Goal: Contribute content

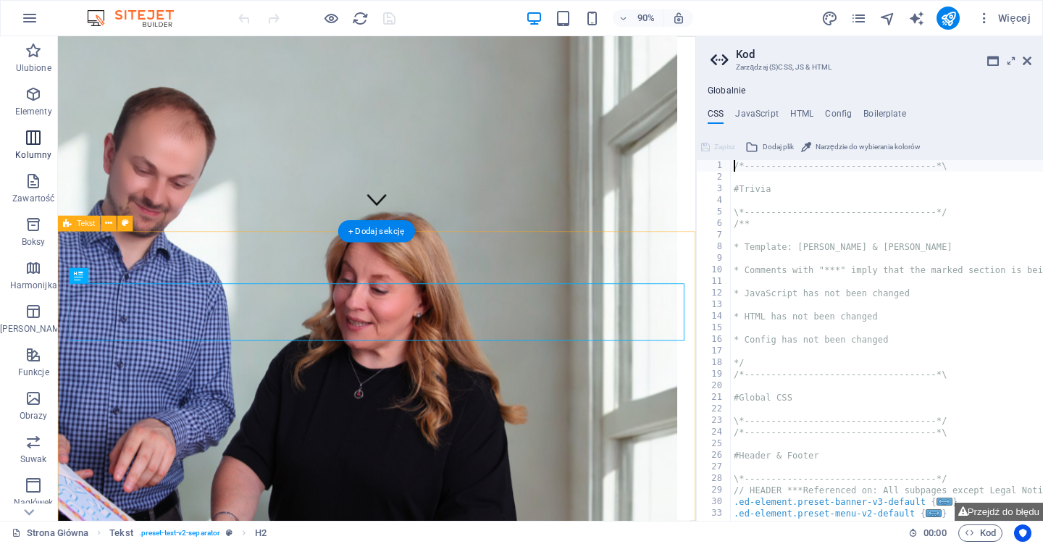
scroll to position [332, 0]
click at [1027, 57] on icon at bounding box center [1027, 61] width 9 height 12
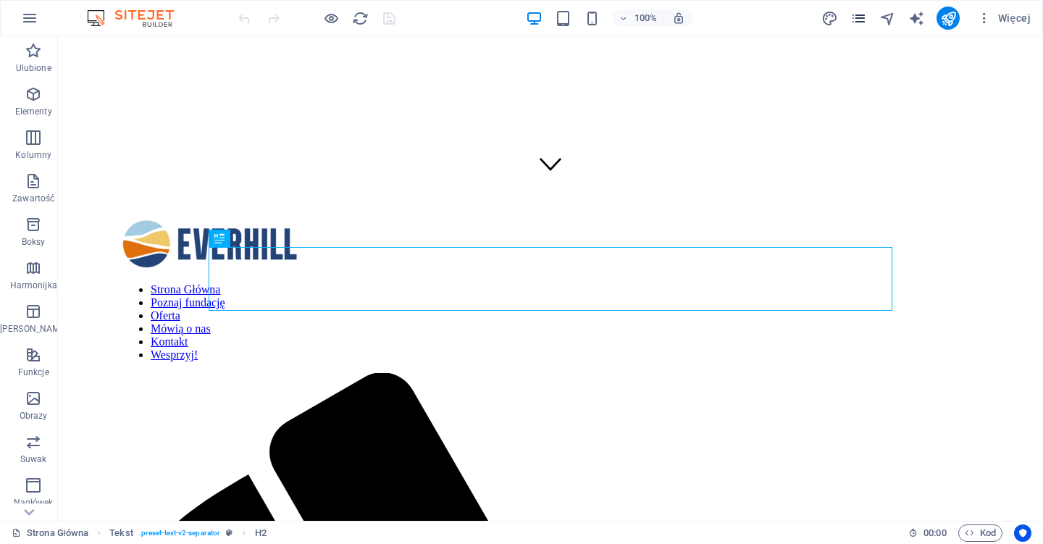
click at [857, 20] on icon "pages" at bounding box center [858, 18] width 17 height 17
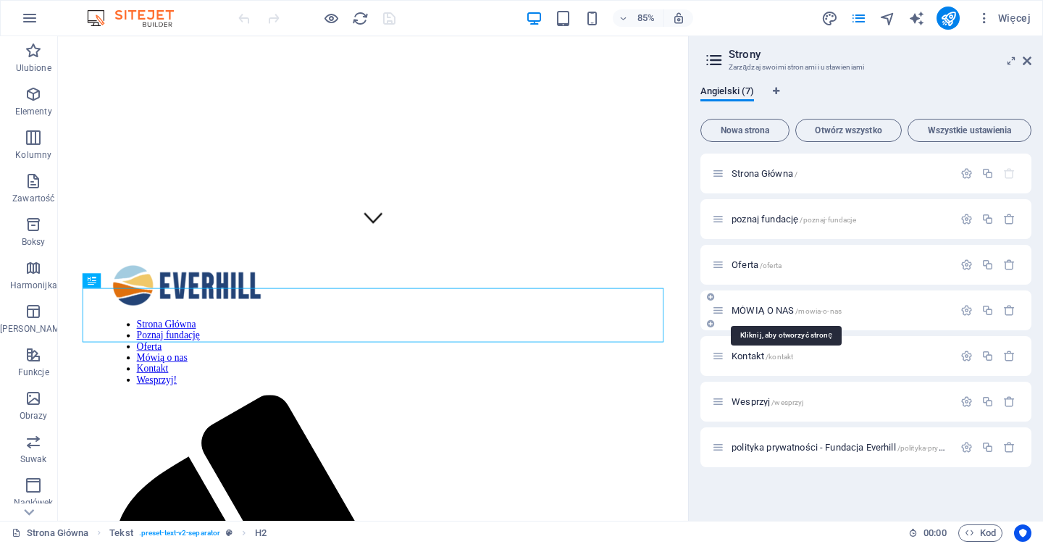
click at [741, 312] on span "MÓWIĄ O NAS /mowia-o-nas" at bounding box center [787, 310] width 110 height 11
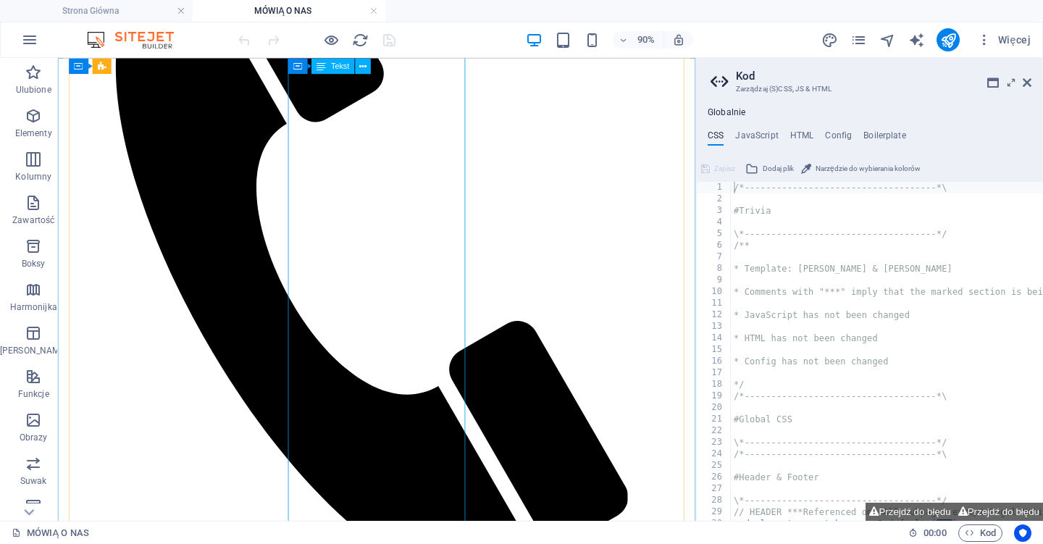
scroll to position [472, 0]
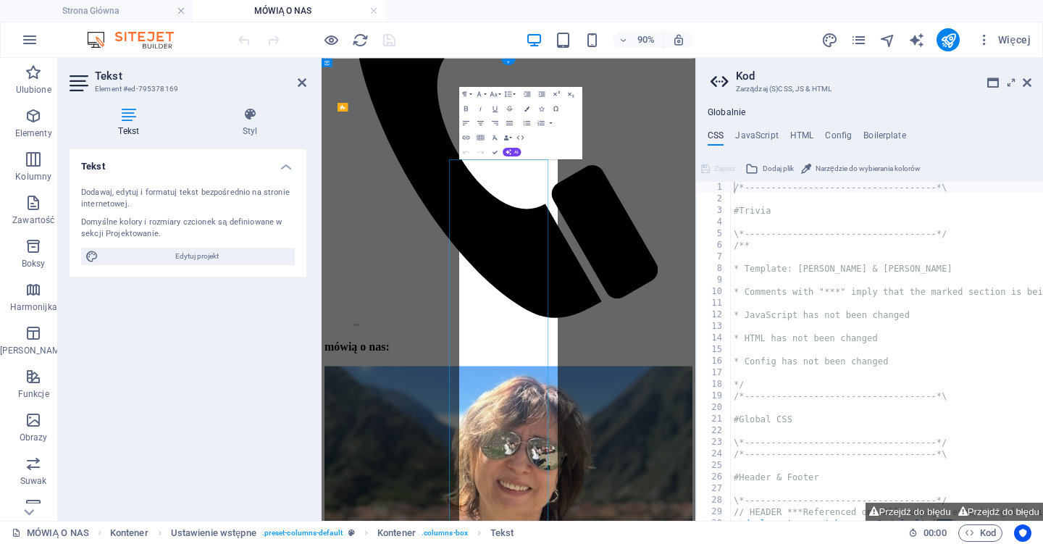
scroll to position [0, 0]
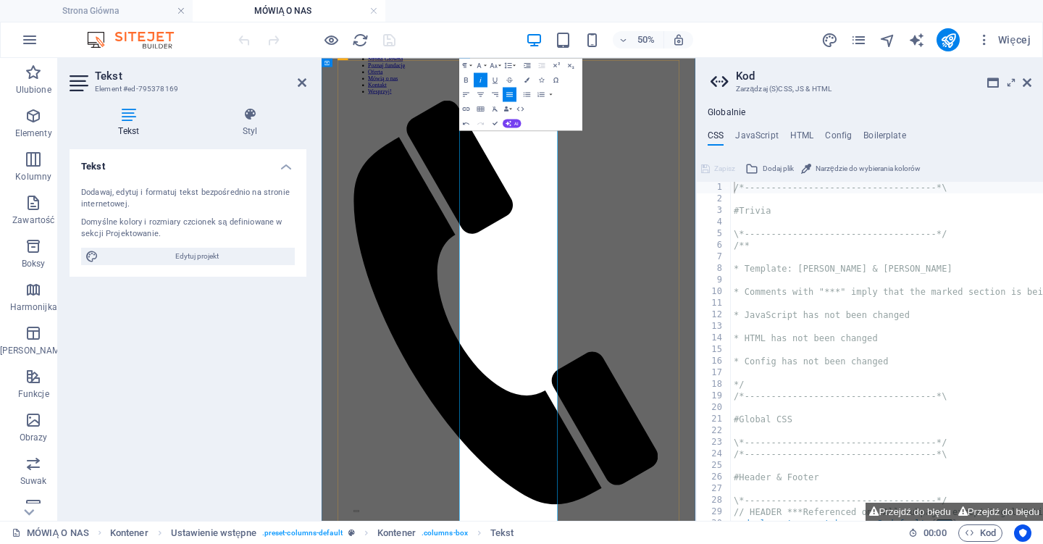
scroll to position [110, 0]
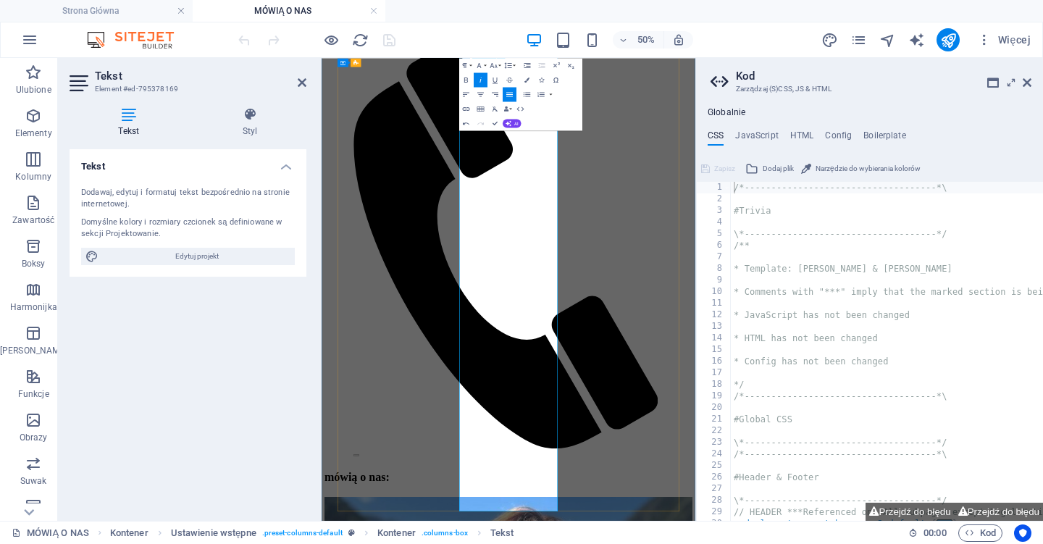
scroll to position [351, 0]
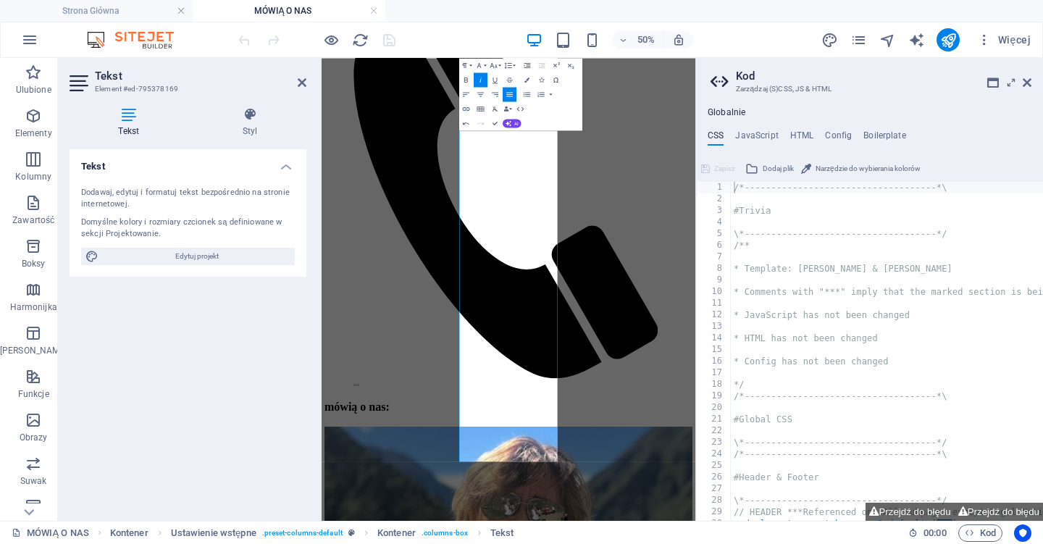
click at [701, 215] on div "3" at bounding box center [714, 211] width 35 height 12
click at [1031, 82] on icon at bounding box center [1027, 83] width 9 height 12
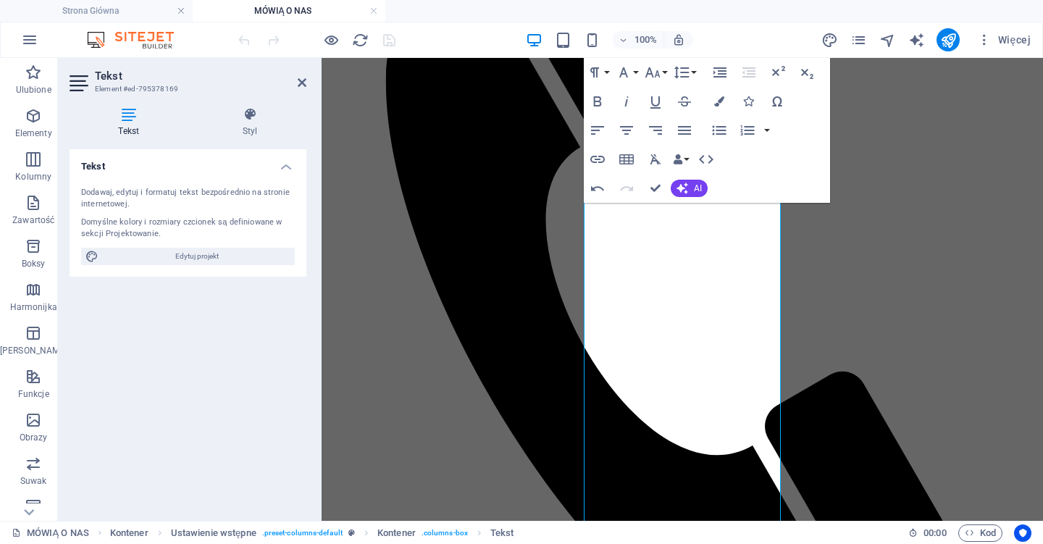
click at [222, 388] on div "Tekst Dodawaj, edytuj i formatuj tekst bezpośrednio na stronie internetowej. Do…" at bounding box center [188, 329] width 237 height 360
drag, startPoint x: 222, startPoint y: 388, endPoint x: 736, endPoint y: 55, distance: 612.7
click at [705, 58] on section "Ulubione Elementy Kolumny Zawartość Boksy Harmonijka Tabele Funkcje Obrazy Suwa…" at bounding box center [521, 289] width 1043 height 463
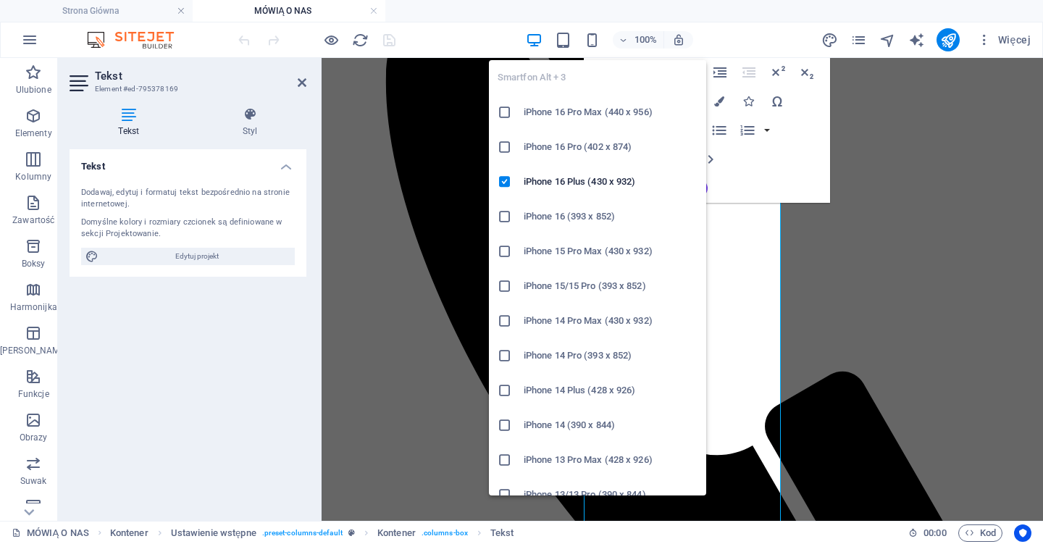
click at [475, 18] on ul "Strona Główna MÓWIĄ O NAS" at bounding box center [521, 11] width 1043 height 22
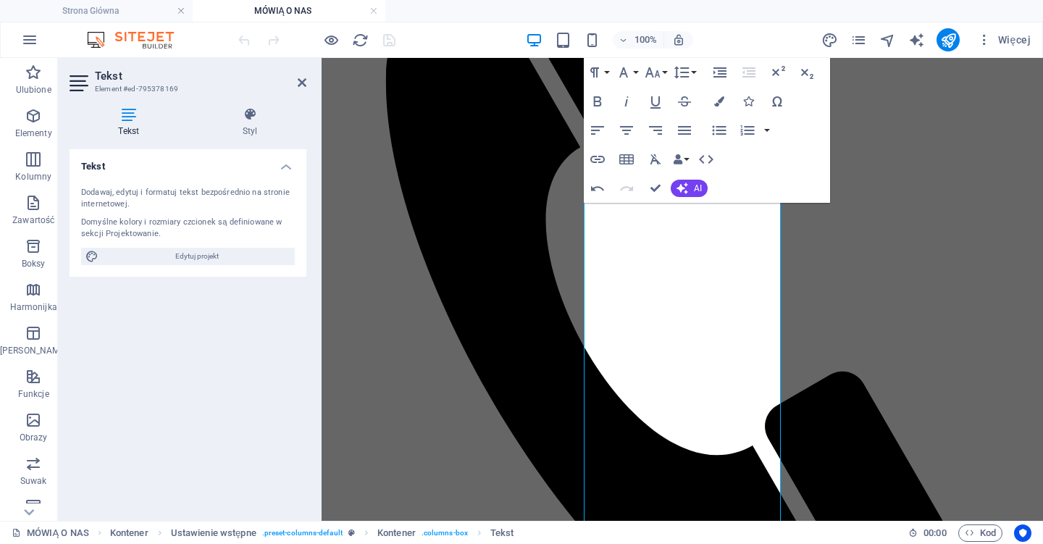
click at [454, 38] on div "100% Więcej" at bounding box center [635, 39] width 801 height 23
click at [453, 38] on div "100% Więcej" at bounding box center [635, 39] width 801 height 23
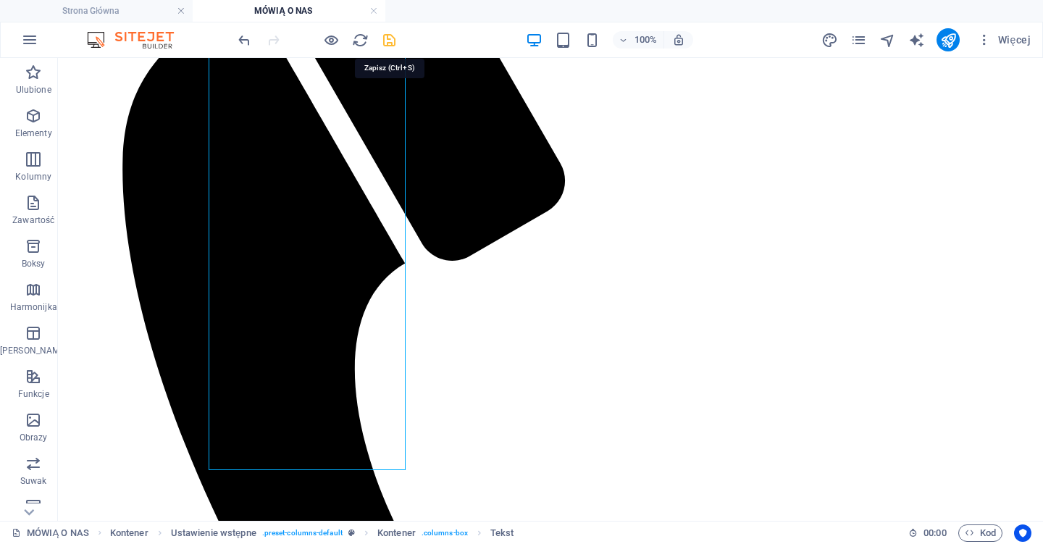
click at [391, 40] on icon "save" at bounding box center [389, 40] width 17 height 17
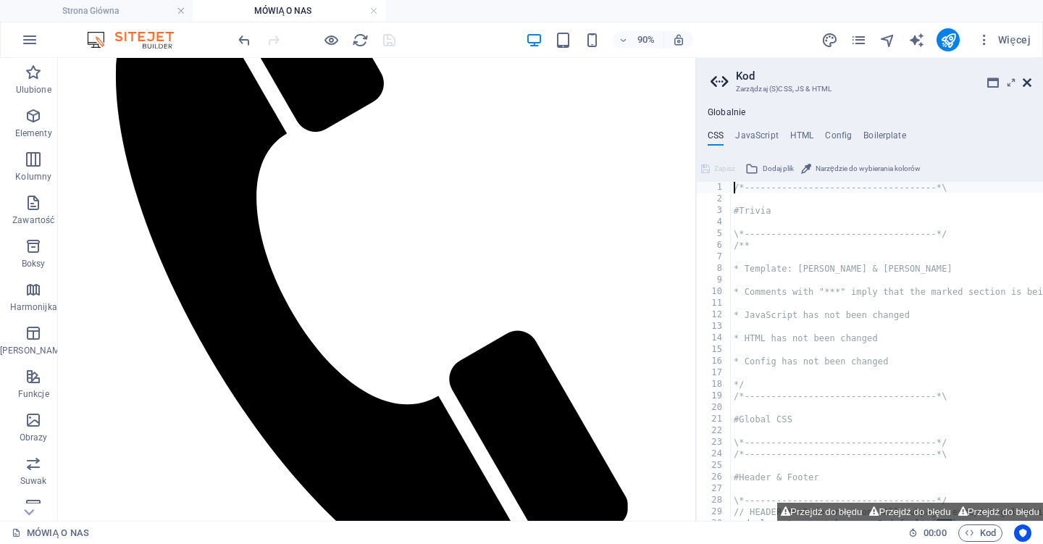
click at [1023, 81] on icon at bounding box center [1027, 83] width 9 height 12
